Goal: Task Accomplishment & Management: Use online tool/utility

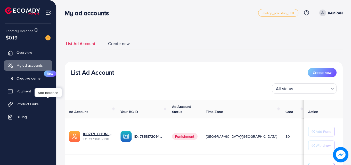
click at [47, 38] on img at bounding box center [47, 37] width 5 height 5
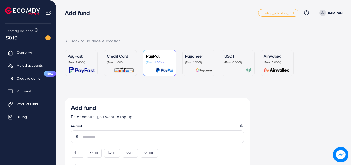
click at [132, 66] on div "Credit Card (Fee: 4.00%)" at bounding box center [120, 63] width 27 height 20
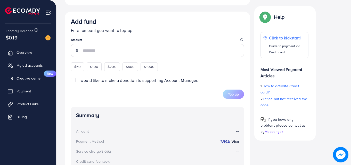
scroll to position [146, 0]
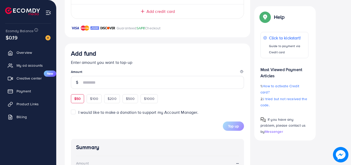
click at [78, 98] on div "Add fund Enter amount you want to top-up Amount $50 $100 $200 $500 $1000" at bounding box center [157, 76] width 173 height 53
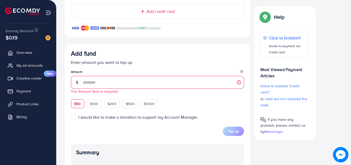
click at [72, 105] on div "$50" at bounding box center [77, 103] width 13 height 9
type input "**"
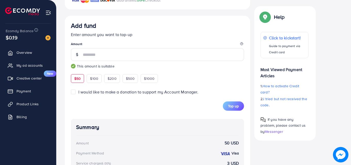
scroll to position [170, 0]
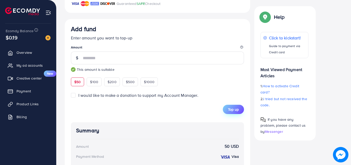
click at [234, 107] on span "Top up" at bounding box center [233, 109] width 11 height 5
click at [40, 68] on span "My ad accounts" at bounding box center [31, 65] width 26 height 5
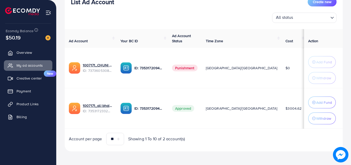
scroll to position [74, 0]
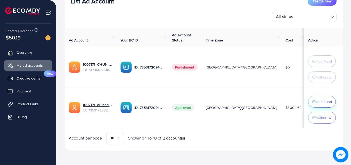
click at [312, 102] on icon "button" at bounding box center [314, 102] width 4 height 4
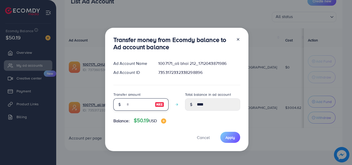
click at [146, 105] on input "number" at bounding box center [138, 104] width 26 height 12
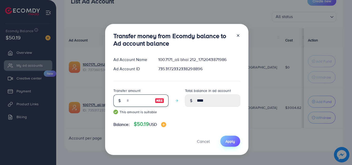
type input "**"
click at [232, 145] on button "Apply" at bounding box center [230, 141] width 20 height 11
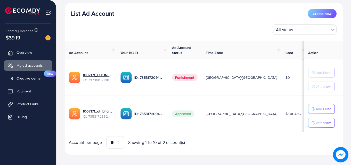
scroll to position [63, 0]
